Goal: Information Seeking & Learning: Learn about a topic

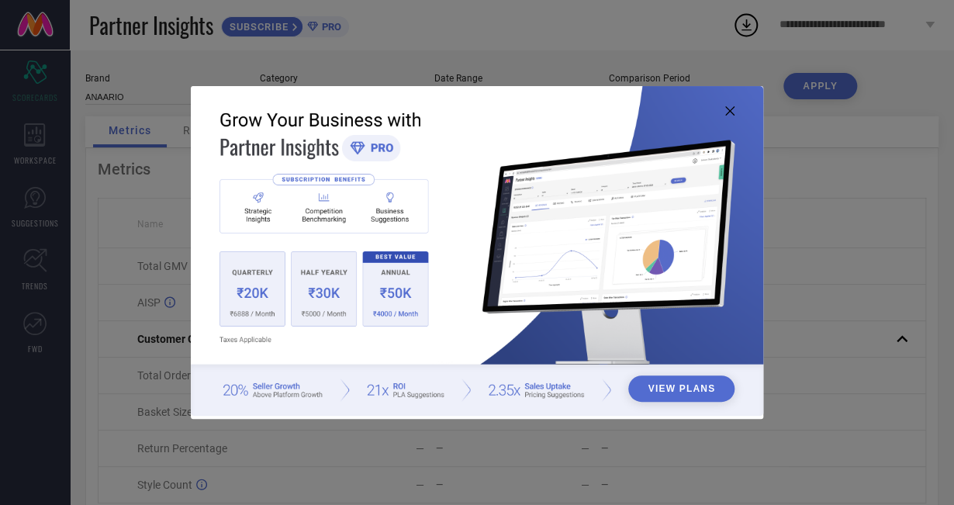
click at [732, 109] on icon at bounding box center [729, 110] width 9 height 9
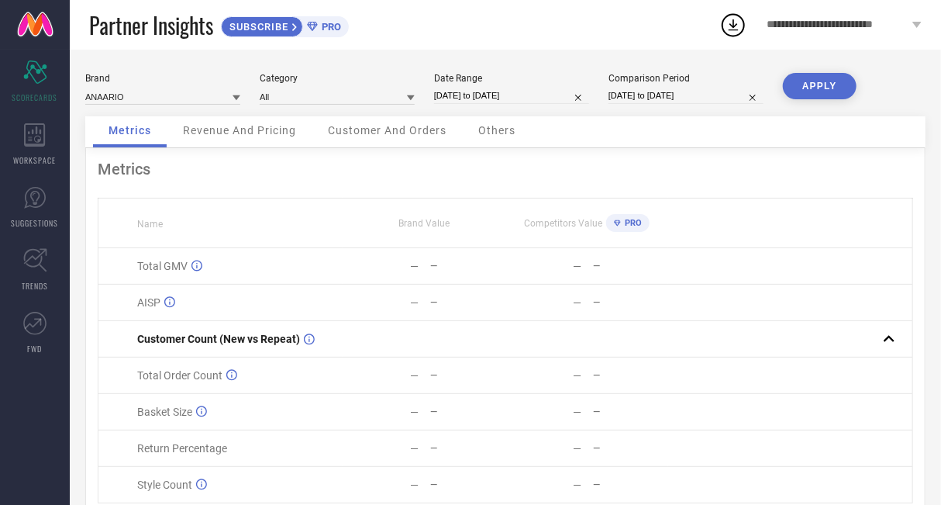
click at [240, 95] on icon at bounding box center [237, 97] width 8 height 5
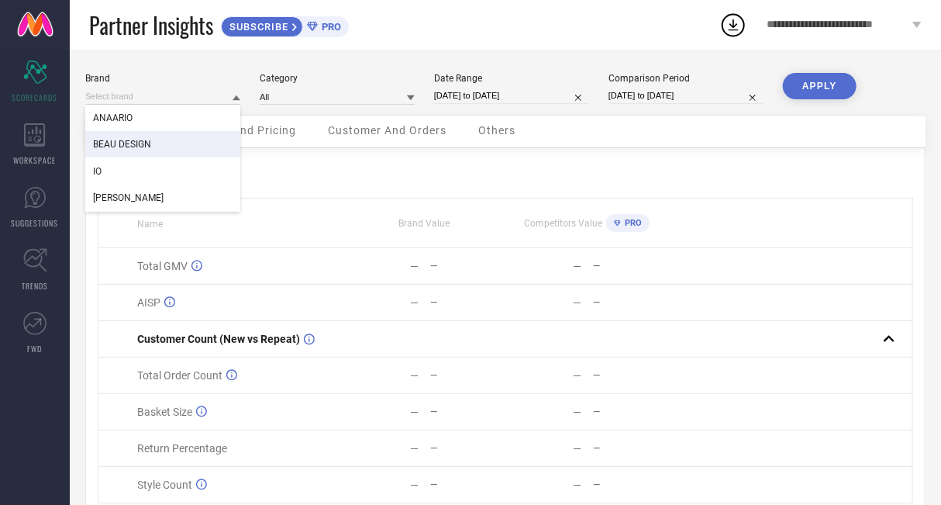
click at [182, 141] on div "BEAU DESIGN" at bounding box center [162, 144] width 155 height 26
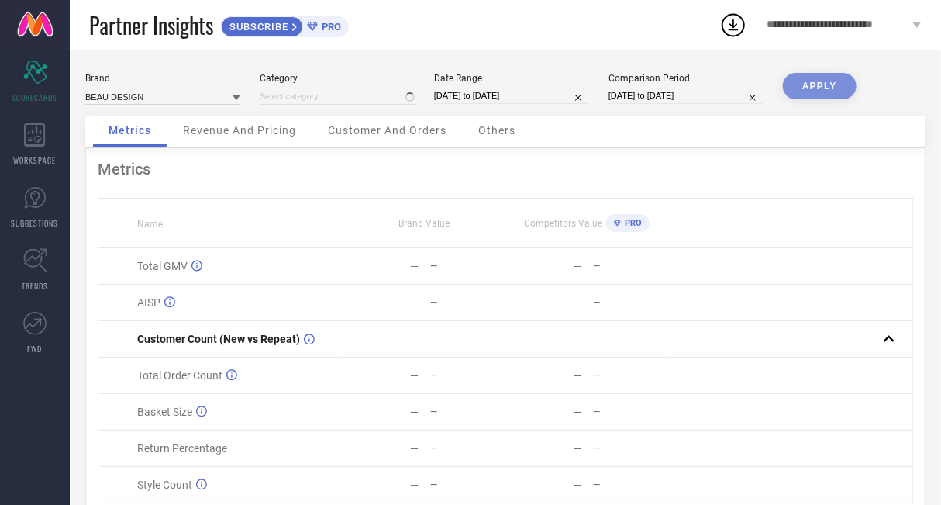
type input "All"
click at [406, 88] on div "All" at bounding box center [337, 96] width 155 height 16
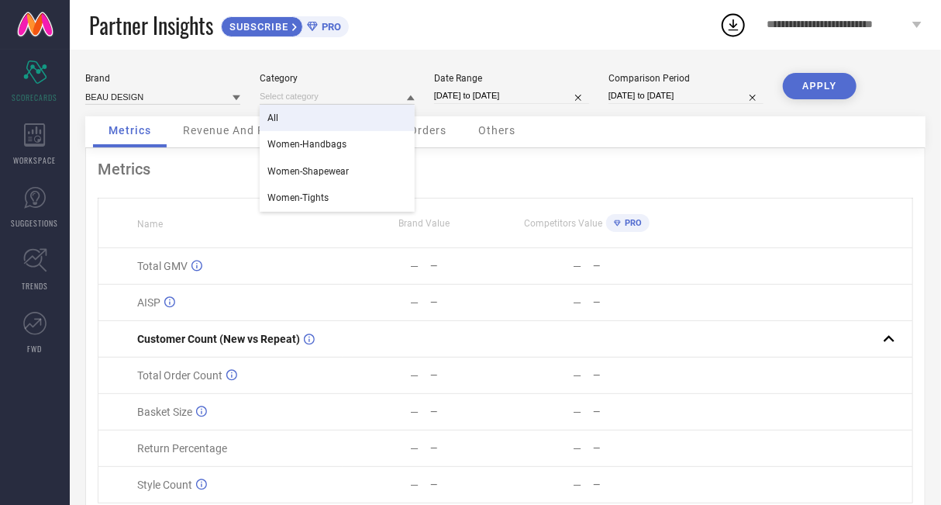
click at [397, 114] on div "All" at bounding box center [337, 118] width 155 height 26
click at [841, 87] on button "APPLY" at bounding box center [820, 86] width 74 height 26
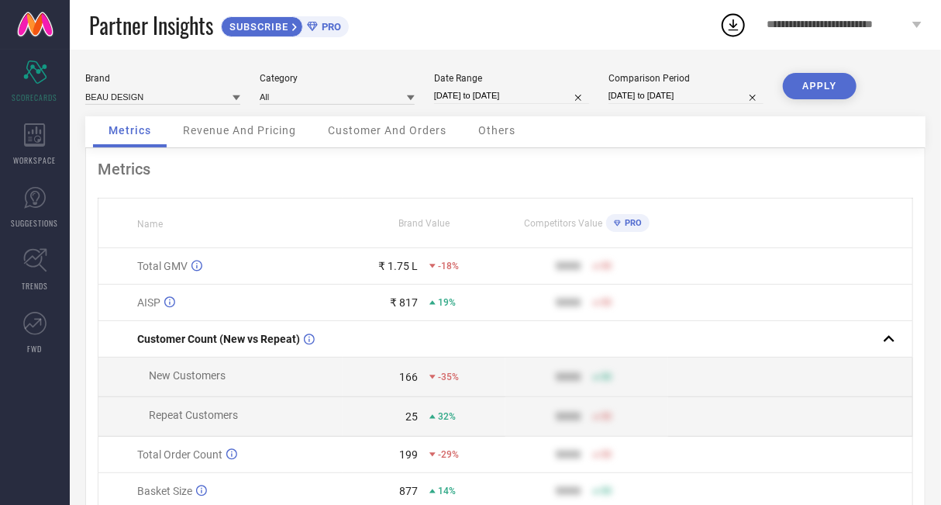
click at [202, 136] on span "Revenue And Pricing" at bounding box center [239, 130] width 113 height 12
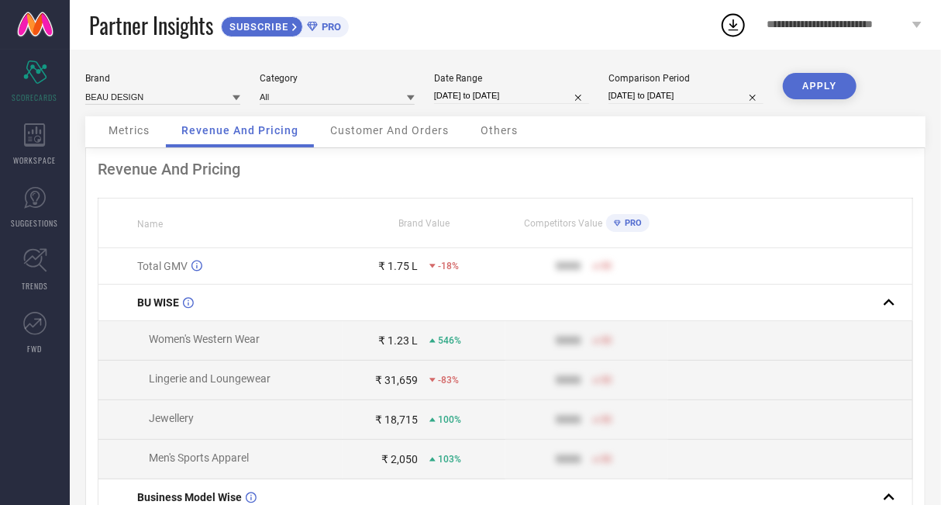
click at [352, 129] on span "Customer And Orders" at bounding box center [389, 130] width 119 height 12
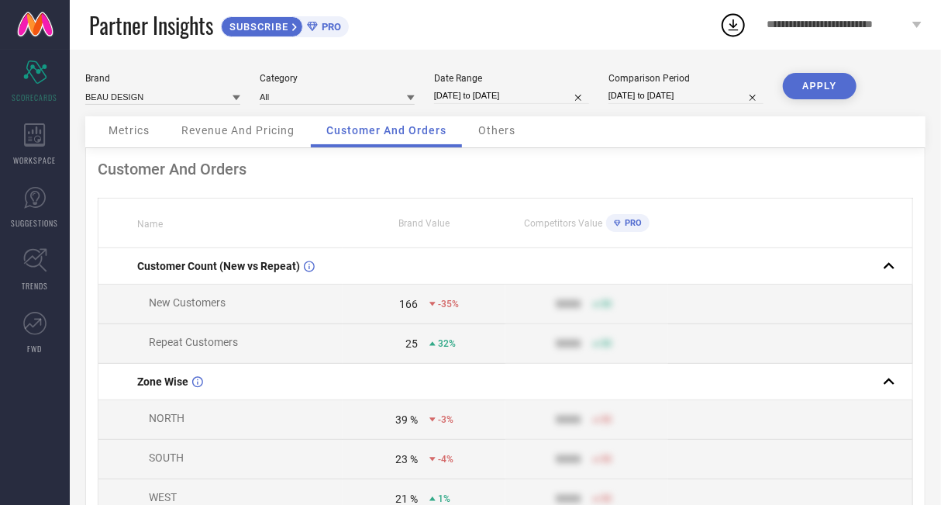
click at [500, 130] on span "Others" at bounding box center [496, 130] width 37 height 12
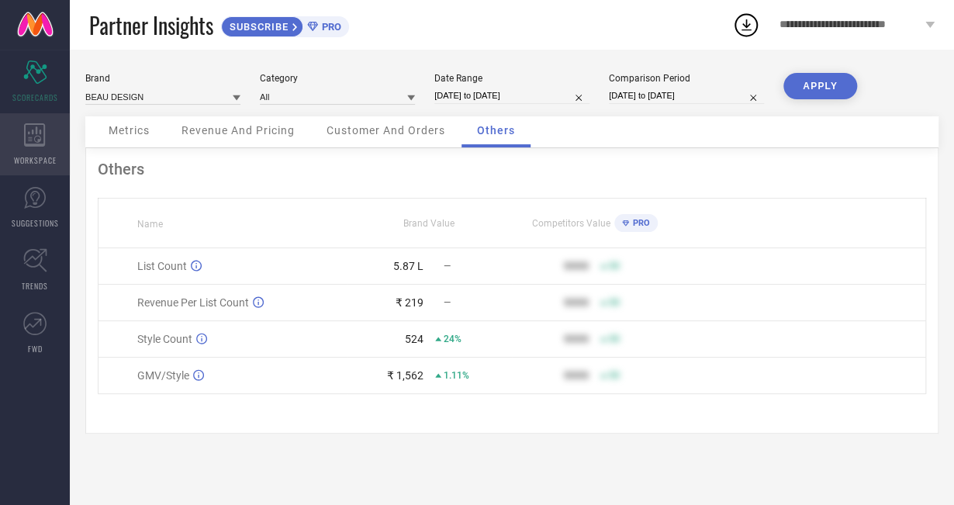
click at [30, 151] on div "WORKSPACE" at bounding box center [35, 144] width 70 height 62
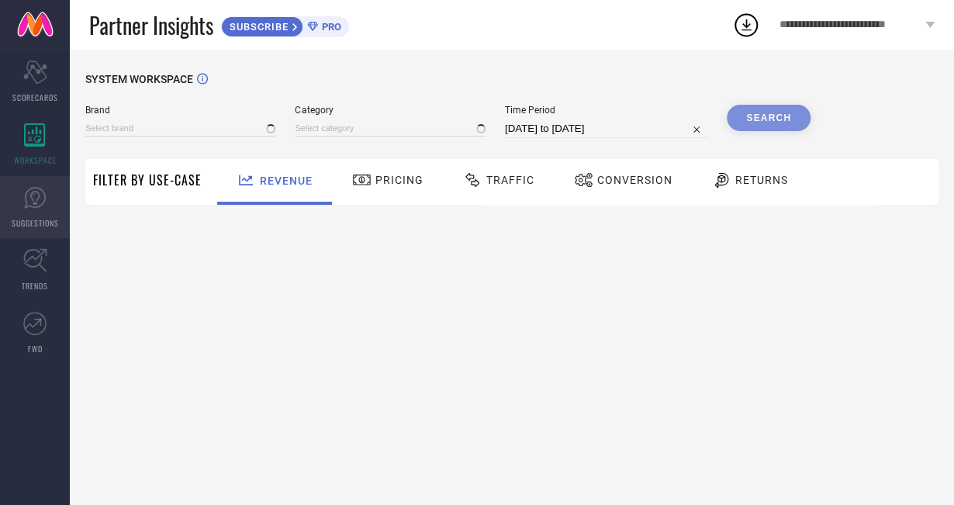
type input "ANAARIO"
type input "All"
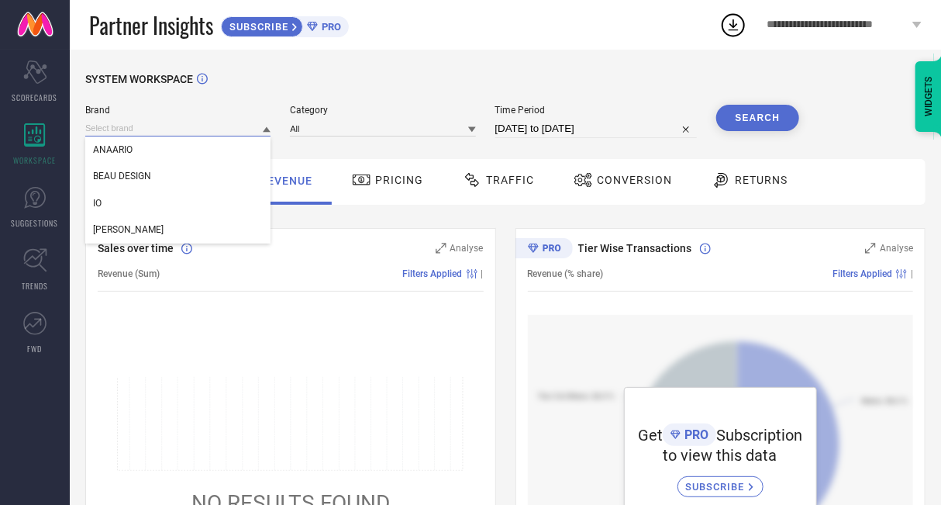
click at [236, 133] on input at bounding box center [177, 128] width 185 height 16
click at [183, 180] on div "BEAU DESIGN" at bounding box center [177, 176] width 185 height 26
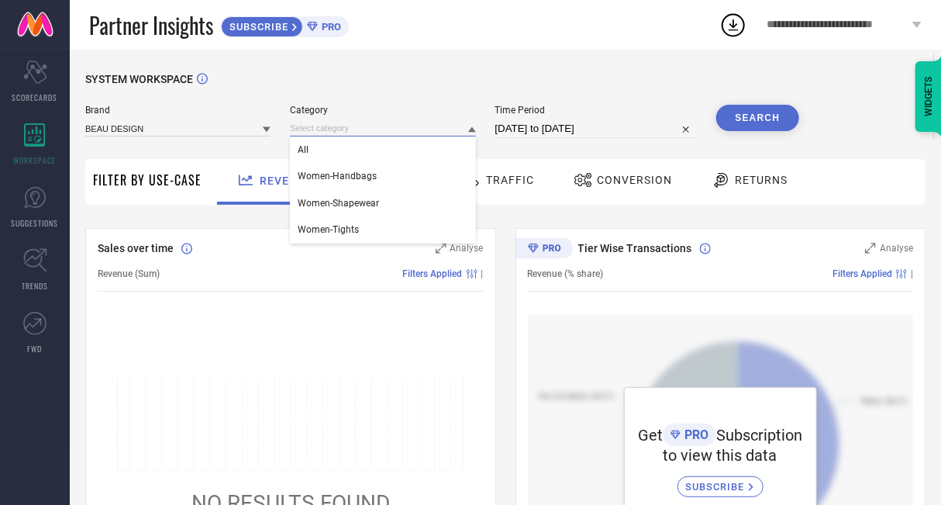
click at [426, 133] on input at bounding box center [382, 128] width 185 height 16
click at [396, 160] on div "All" at bounding box center [382, 149] width 185 height 26
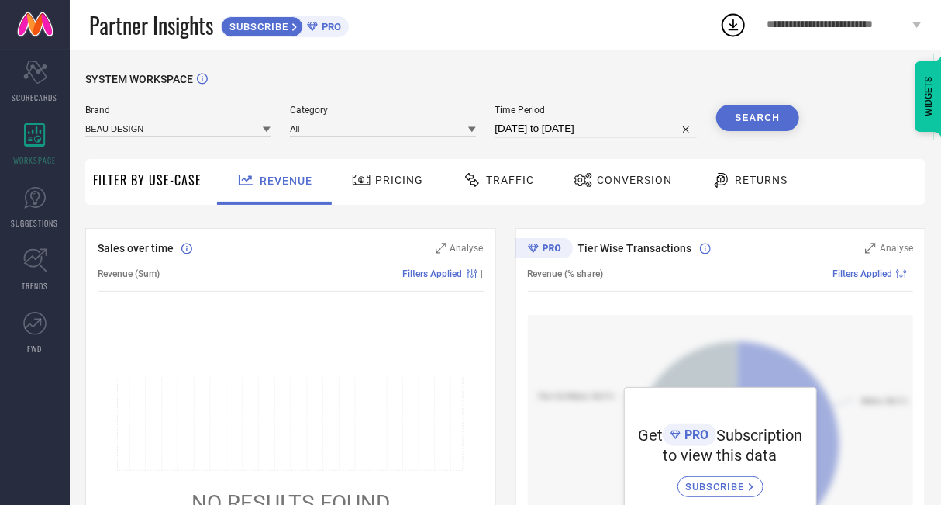
click at [724, 112] on button "Search" at bounding box center [758, 118] width 84 height 26
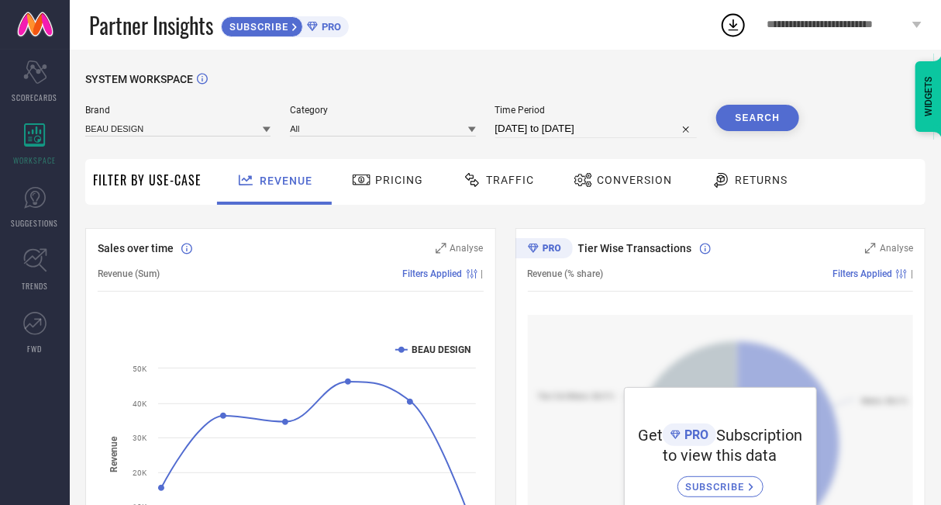
click at [385, 179] on span "Pricing" at bounding box center [399, 180] width 48 height 12
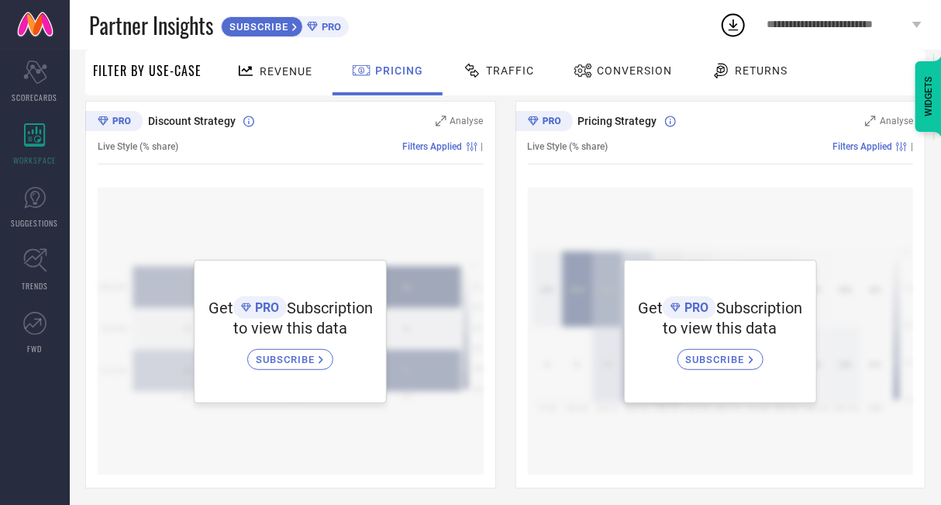
scroll to position [155, 0]
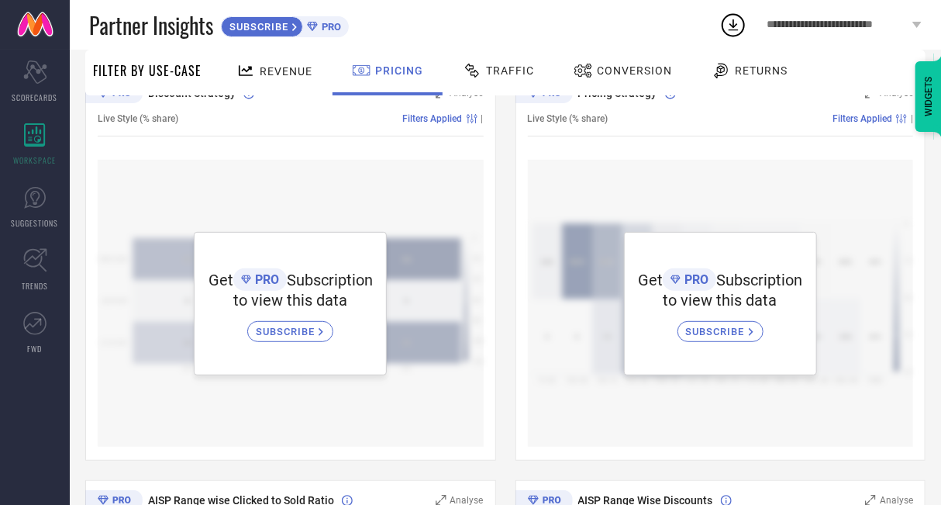
click at [512, 64] on span "Traffic" at bounding box center [510, 70] width 48 height 12
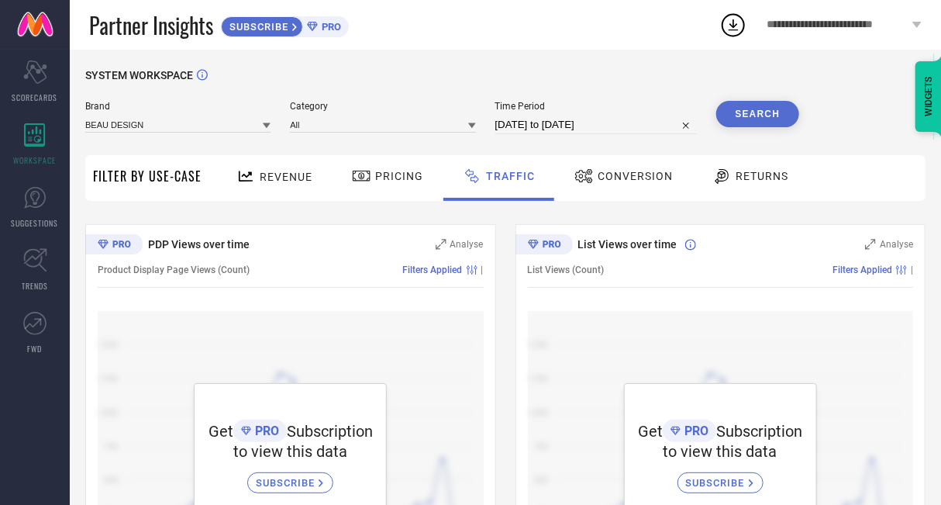
scroll to position [0, 0]
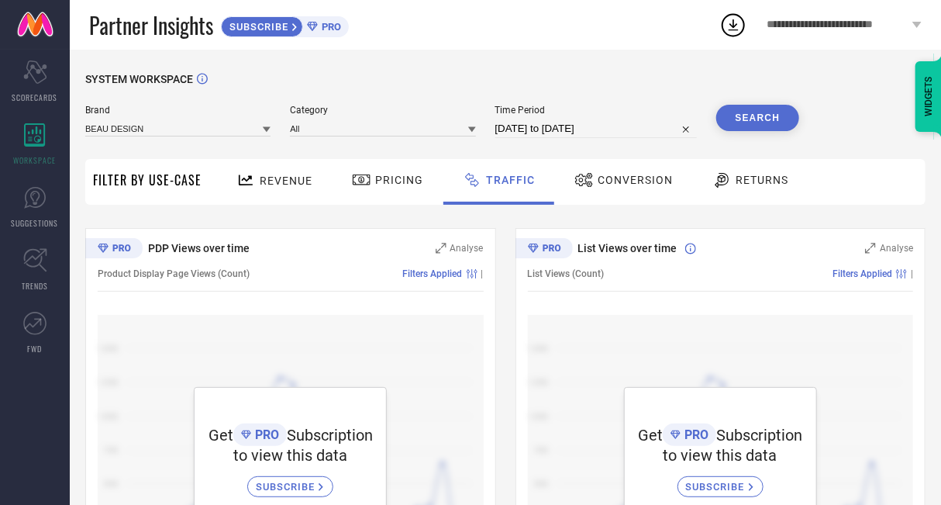
click at [629, 184] on span "Conversion" at bounding box center [635, 180] width 75 height 12
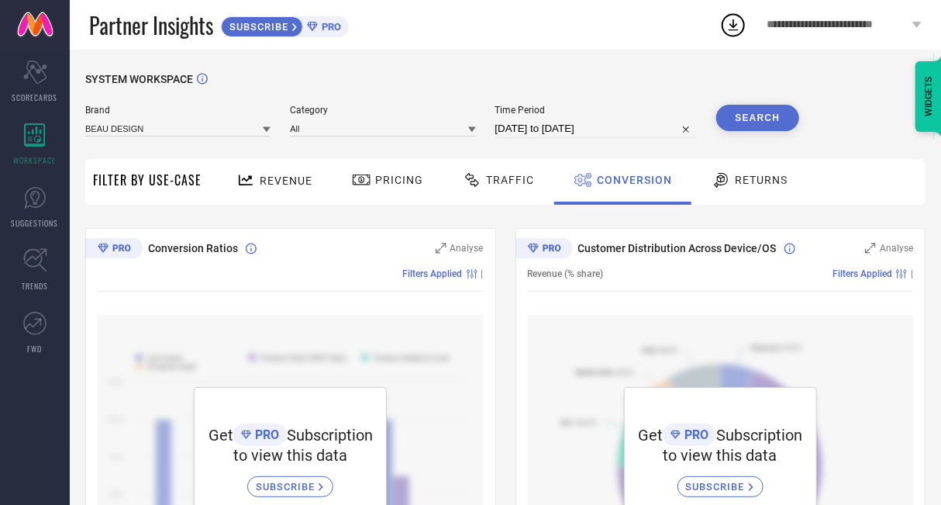
click at [751, 176] on span "Returns" at bounding box center [761, 180] width 53 height 12
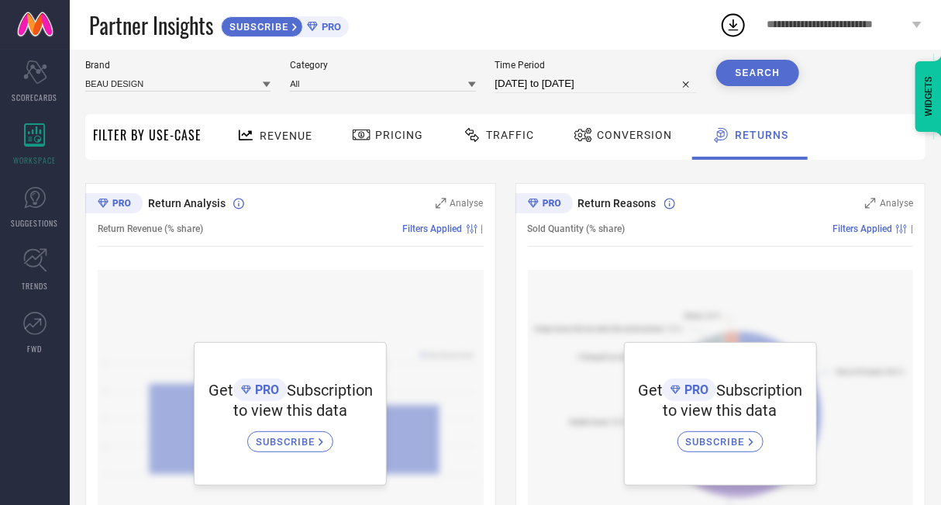
scroll to position [78, 0]
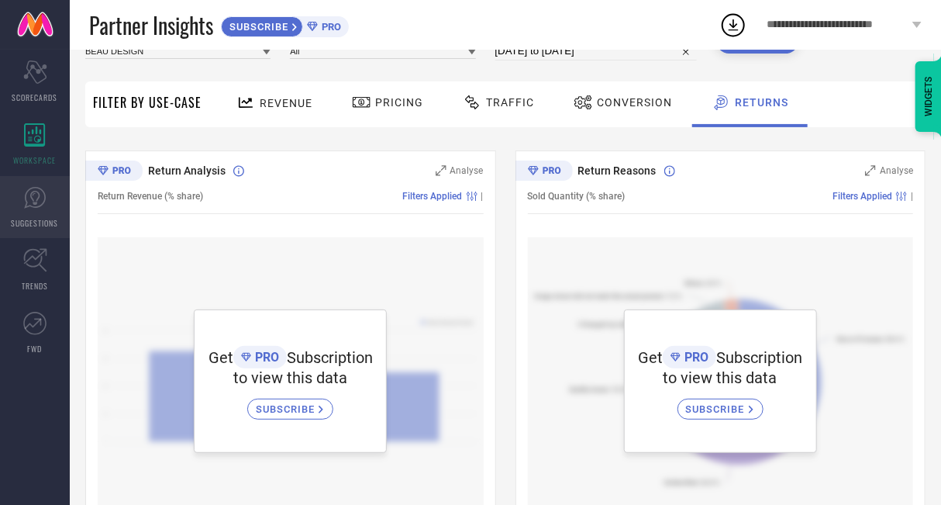
click at [25, 223] on span "SUGGESTIONS" at bounding box center [35, 223] width 47 height 12
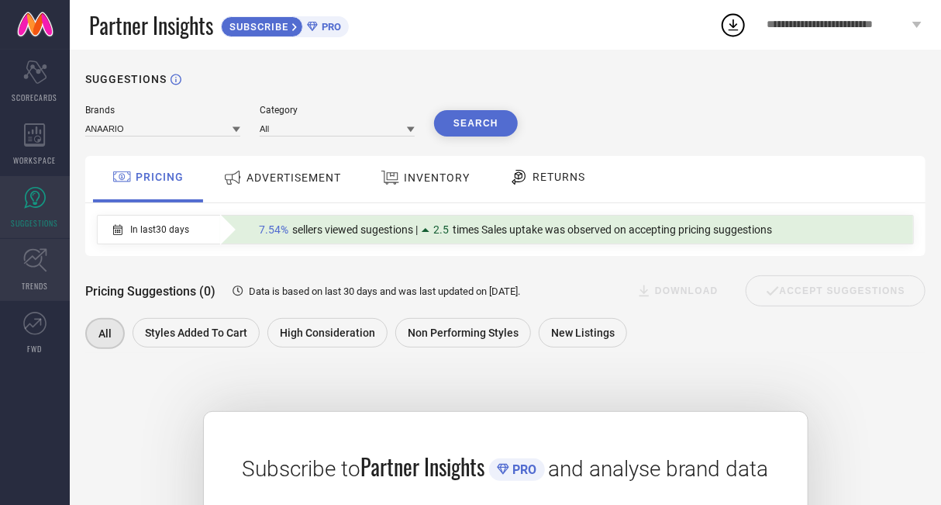
click at [29, 274] on link "TRENDS" at bounding box center [35, 270] width 70 height 62
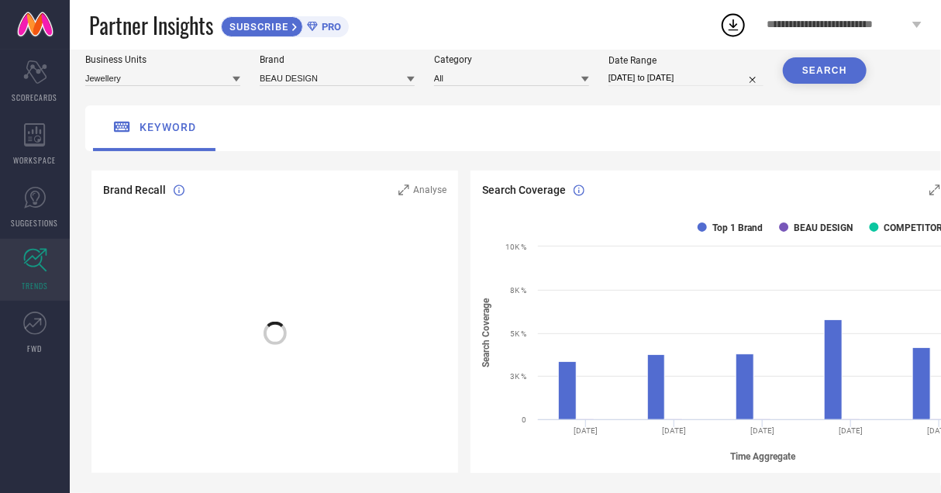
scroll to position [78, 0]
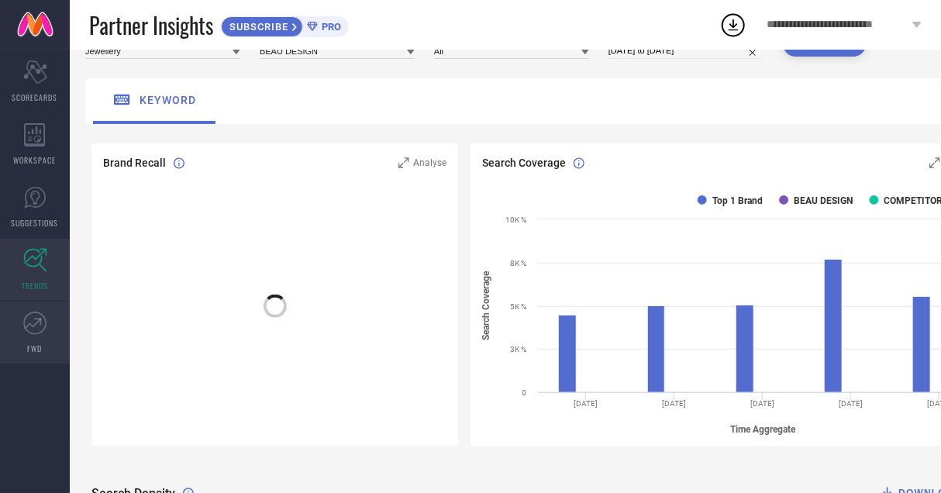
click at [27, 340] on link "FWD" at bounding box center [35, 333] width 70 height 62
